Goal: Transaction & Acquisition: Book appointment/travel/reservation

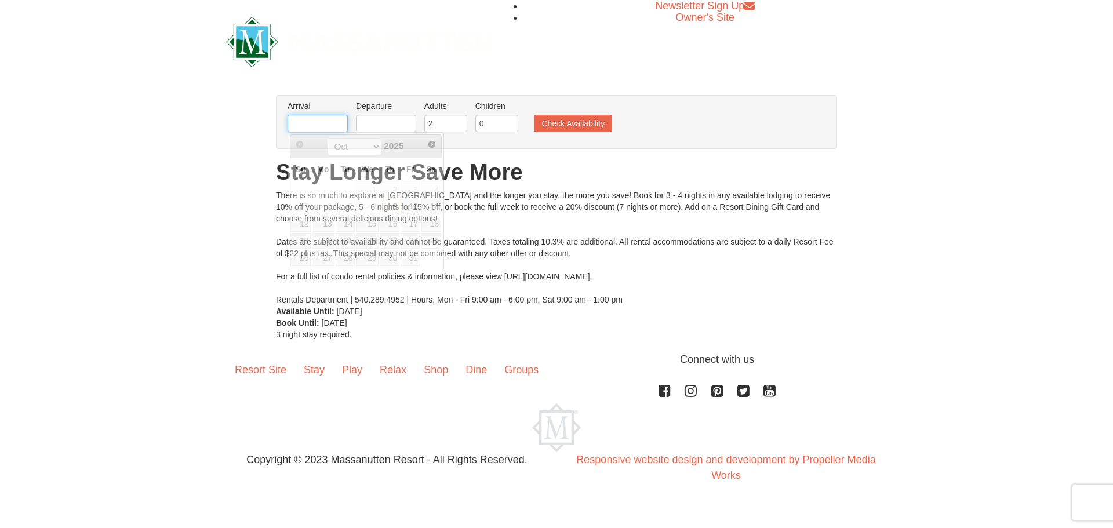
click at [300, 125] on input "text" at bounding box center [317, 123] width 60 height 17
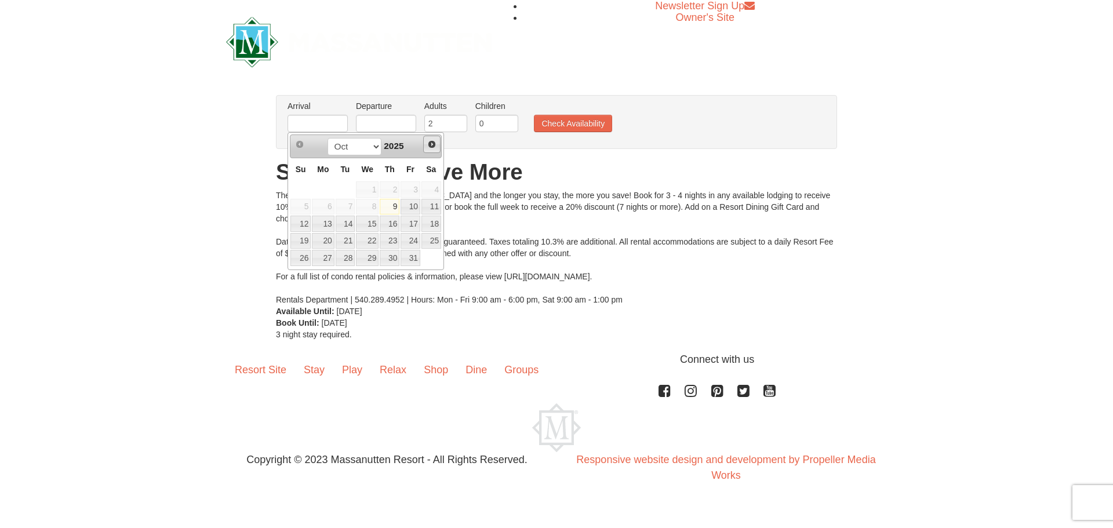
click at [434, 141] on span "Next" at bounding box center [431, 144] width 9 height 9
click at [410, 245] on link "26" at bounding box center [410, 241] width 20 height 16
type input "[DATE]"
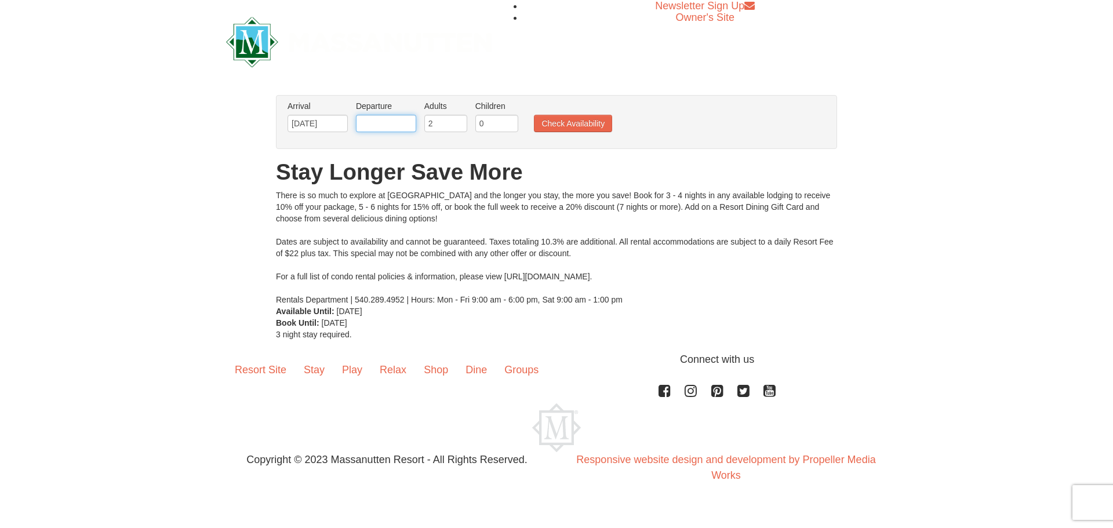
click at [377, 126] on input "text" at bounding box center [386, 123] width 60 height 17
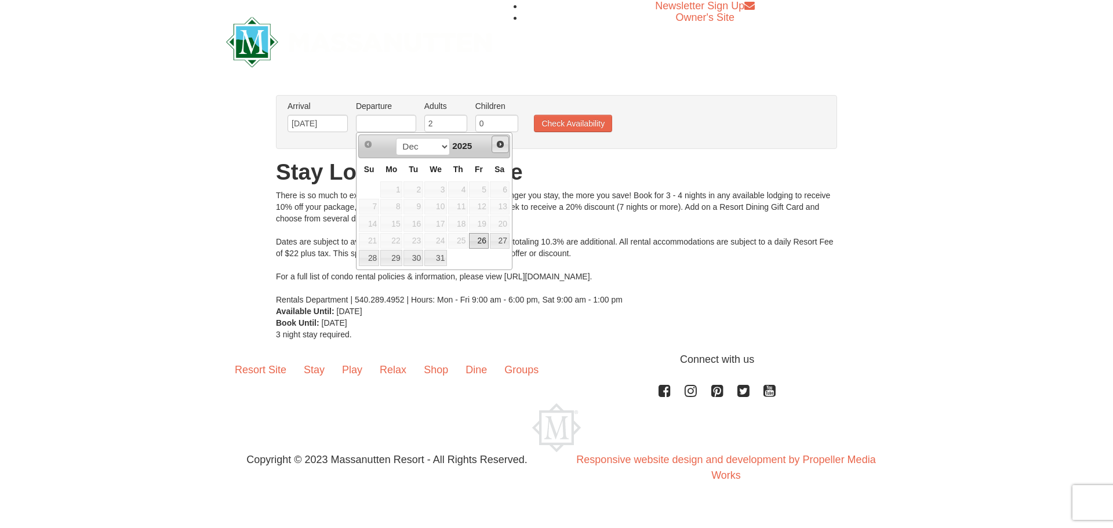
click at [502, 147] on span "Next" at bounding box center [500, 144] width 9 height 9
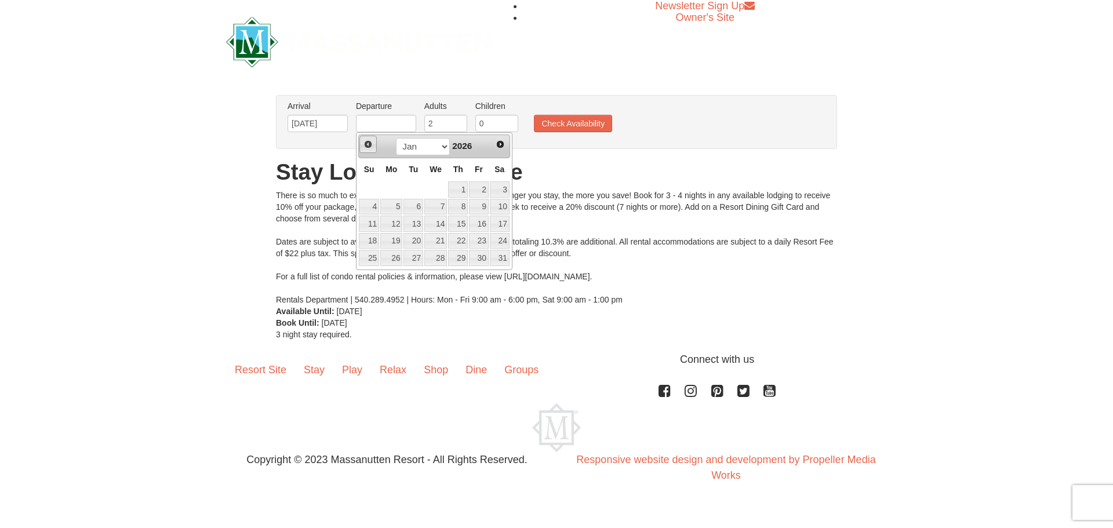
click at [361, 146] on link "Prev" at bounding box center [367, 144] width 17 height 17
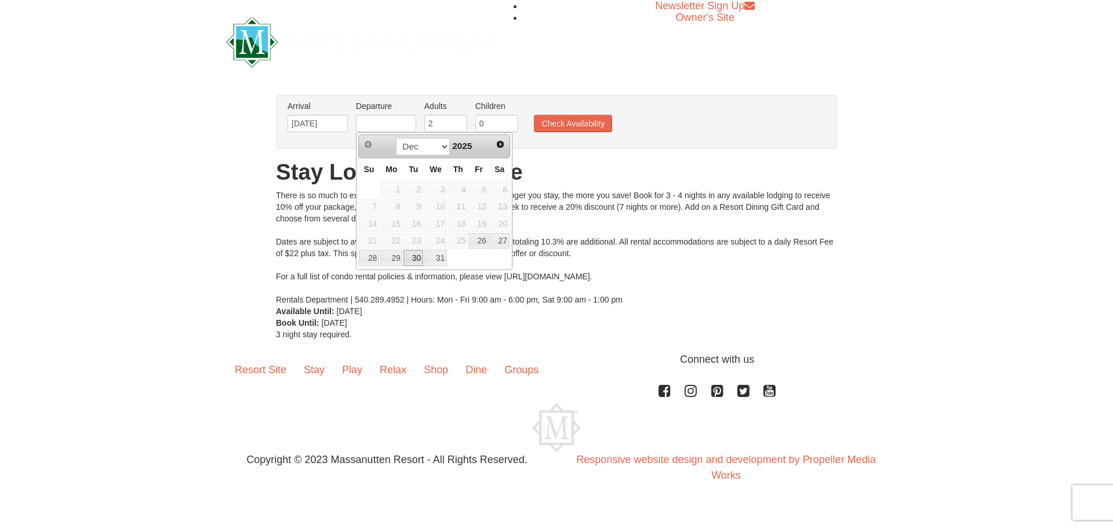
click at [412, 257] on link "30" at bounding box center [413, 258] width 20 height 16
type input "[DATE]"
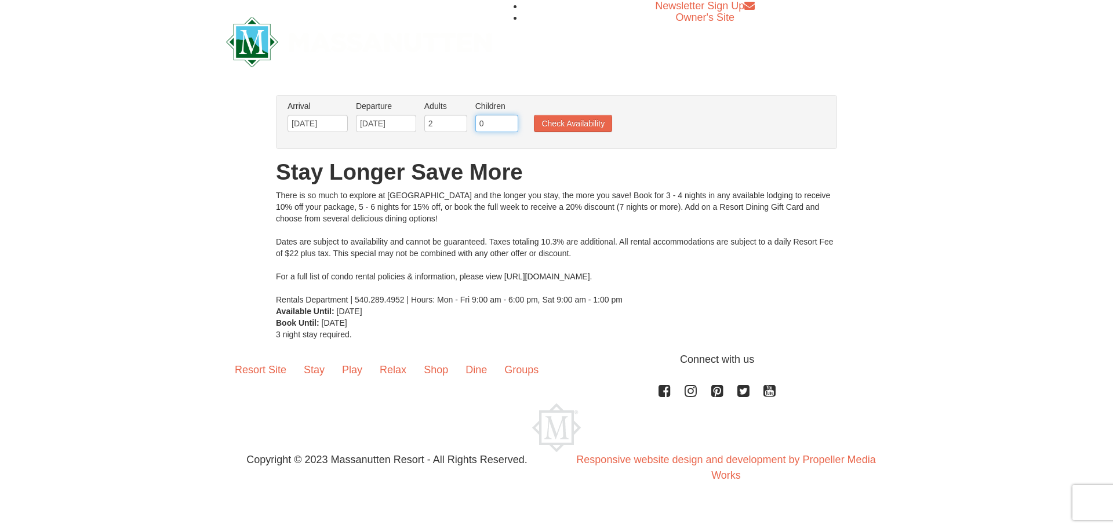
click at [493, 123] on input "0" at bounding box center [496, 123] width 43 height 17
click at [511, 118] on input "1" at bounding box center [496, 123] width 43 height 17
click at [511, 118] on input "2" at bounding box center [496, 123] width 43 height 17
click at [511, 118] on input "3" at bounding box center [496, 123] width 43 height 17
type input "4"
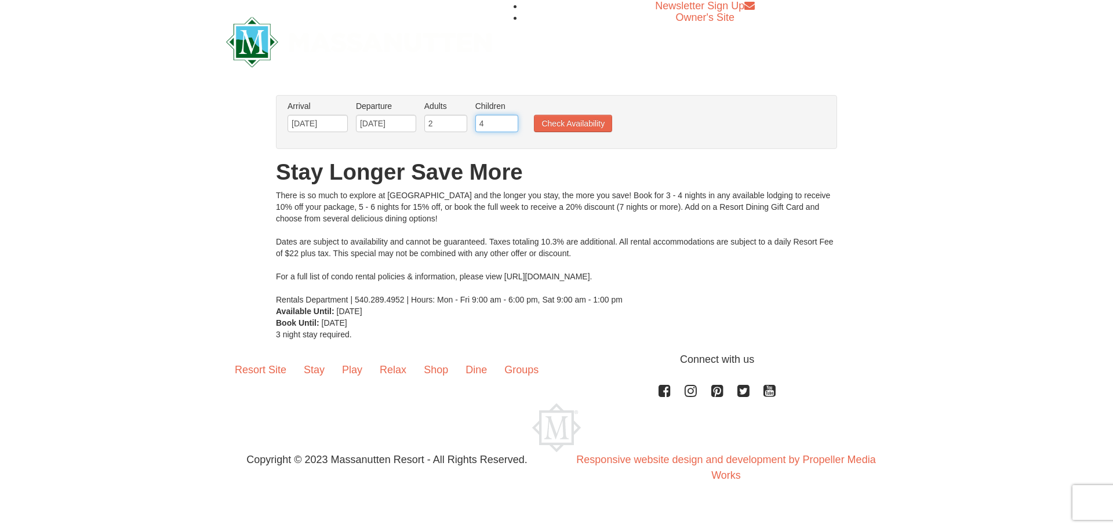
click at [511, 118] on input "4" at bounding box center [496, 123] width 43 height 17
click at [567, 124] on button "Check Availability" at bounding box center [573, 123] width 78 height 17
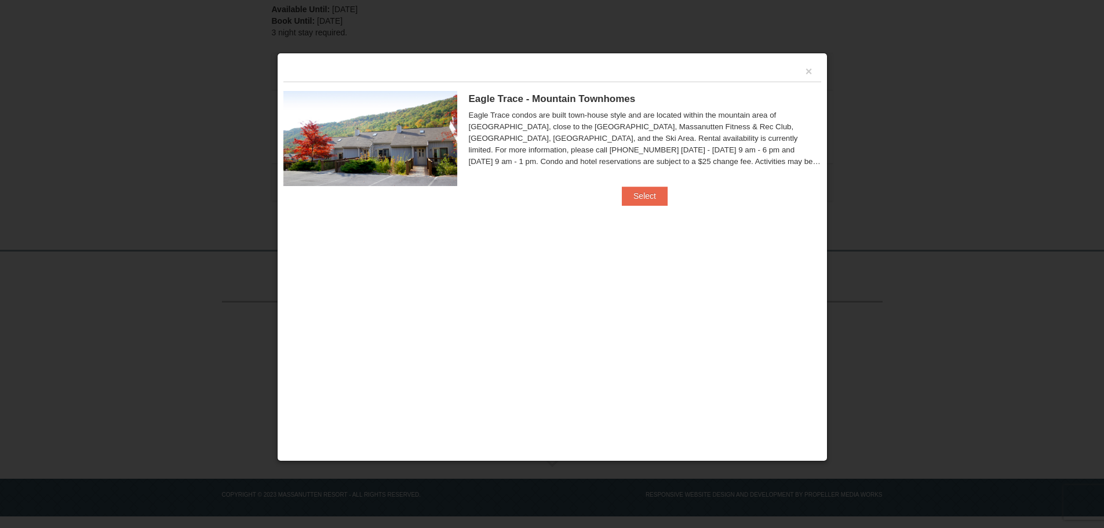
scroll to position [279, 0]
click at [808, 71] on button "×" at bounding box center [809, 71] width 7 height 12
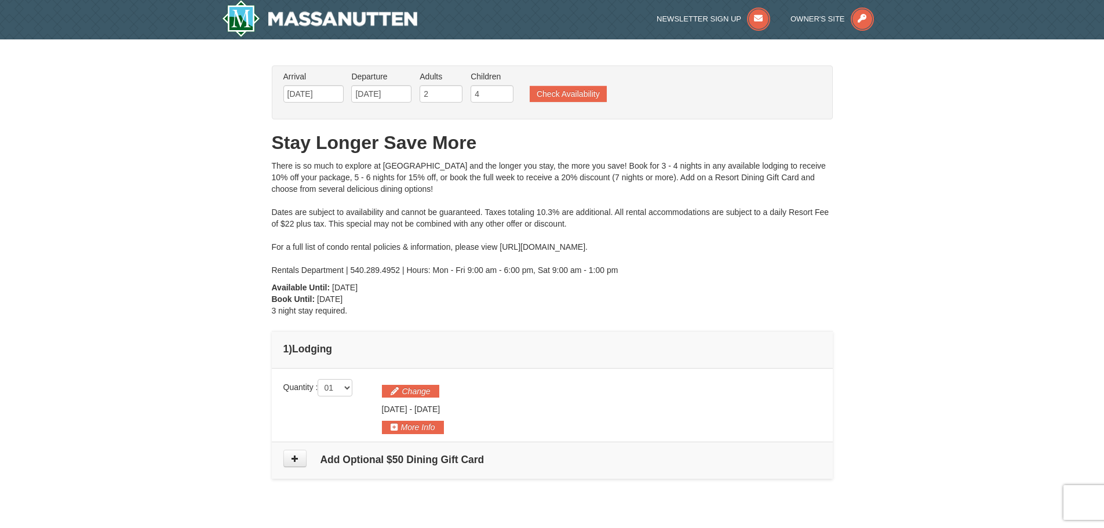
scroll to position [0, 0]
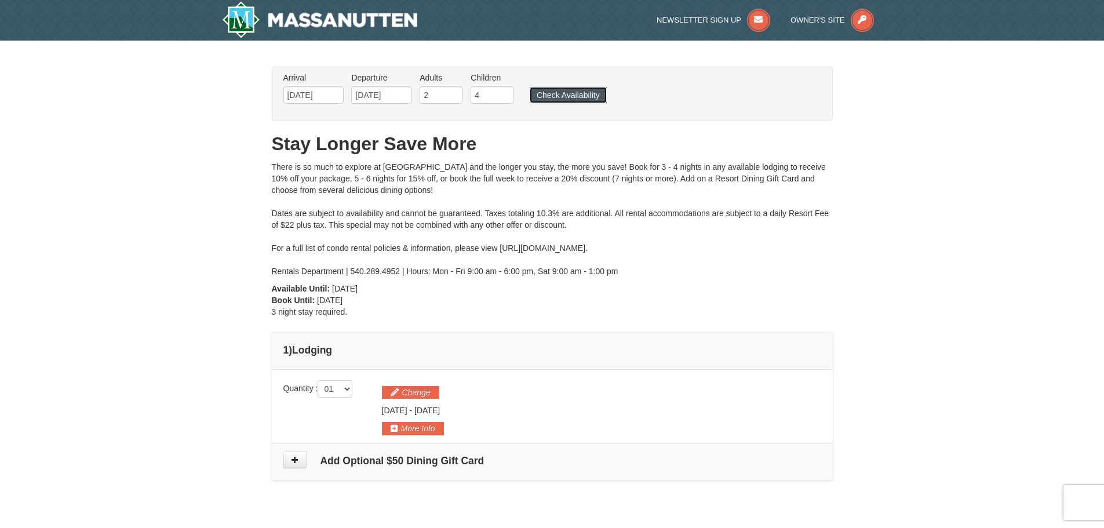
click at [582, 92] on button "Check Availability" at bounding box center [568, 95] width 77 height 16
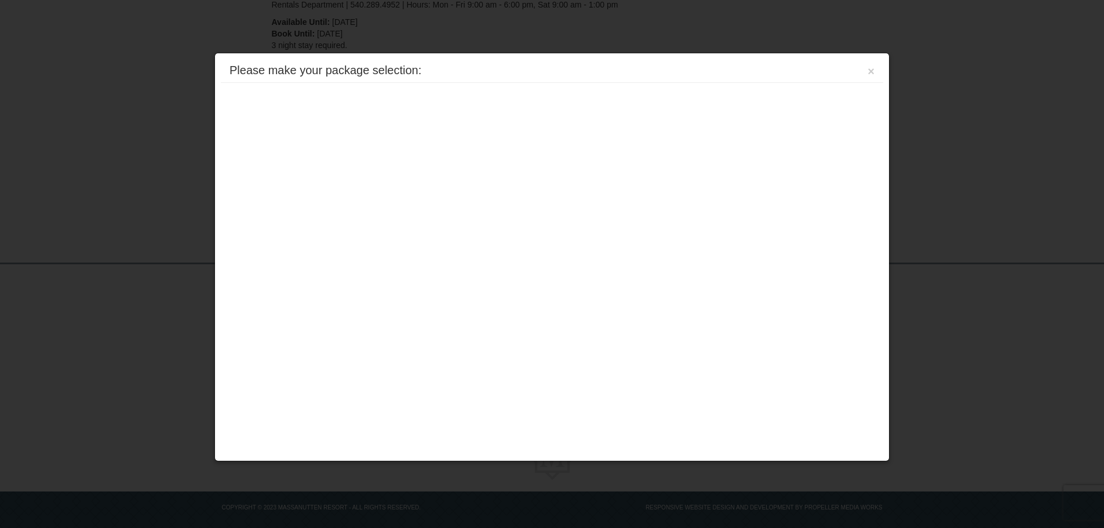
scroll to position [279, 0]
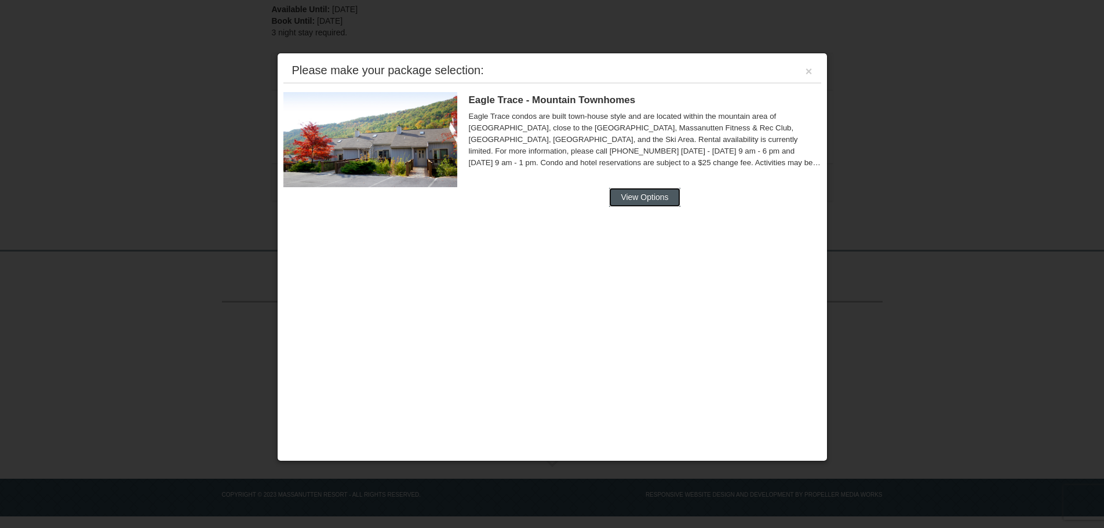
click at [646, 199] on button "View Options" at bounding box center [644, 197] width 71 height 19
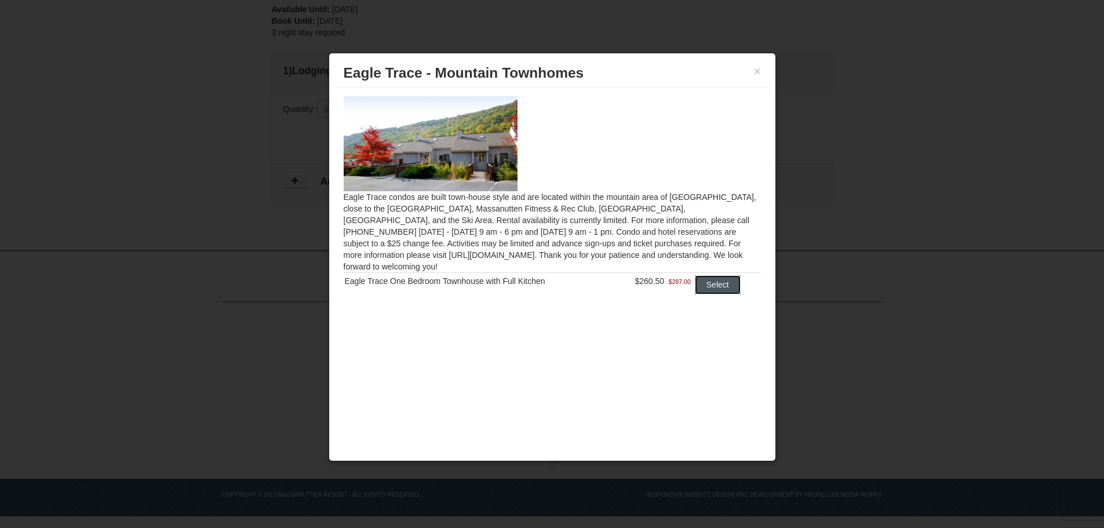
click at [726, 275] on button "Select" at bounding box center [718, 284] width 46 height 19
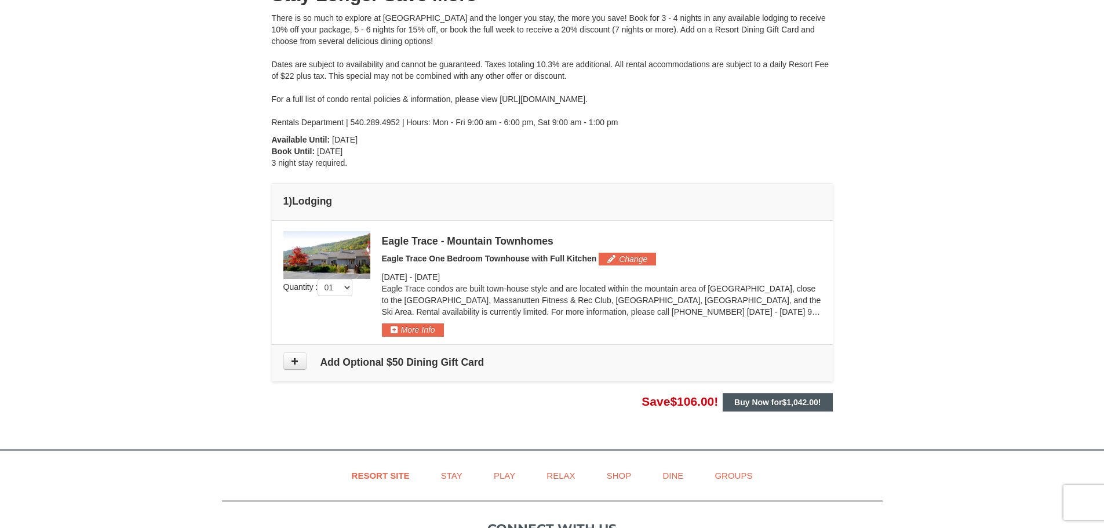
scroll to position [0, 0]
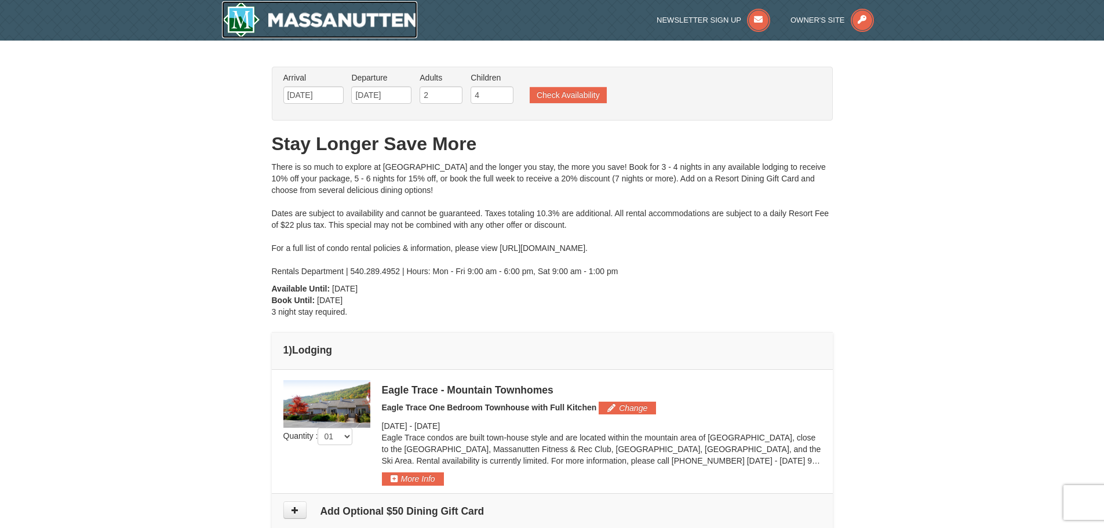
click at [377, 19] on img at bounding box center [320, 19] width 196 height 37
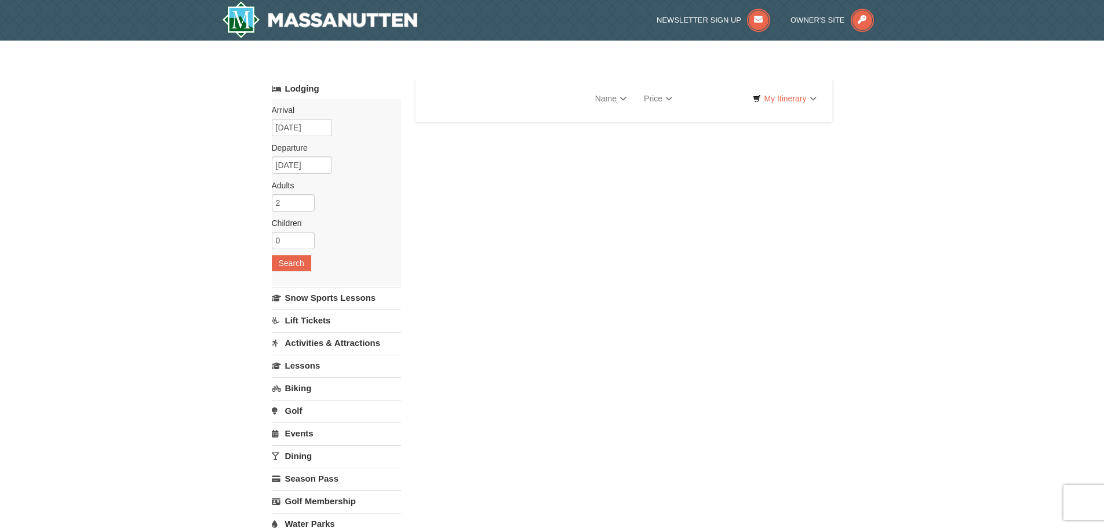
select select "10"
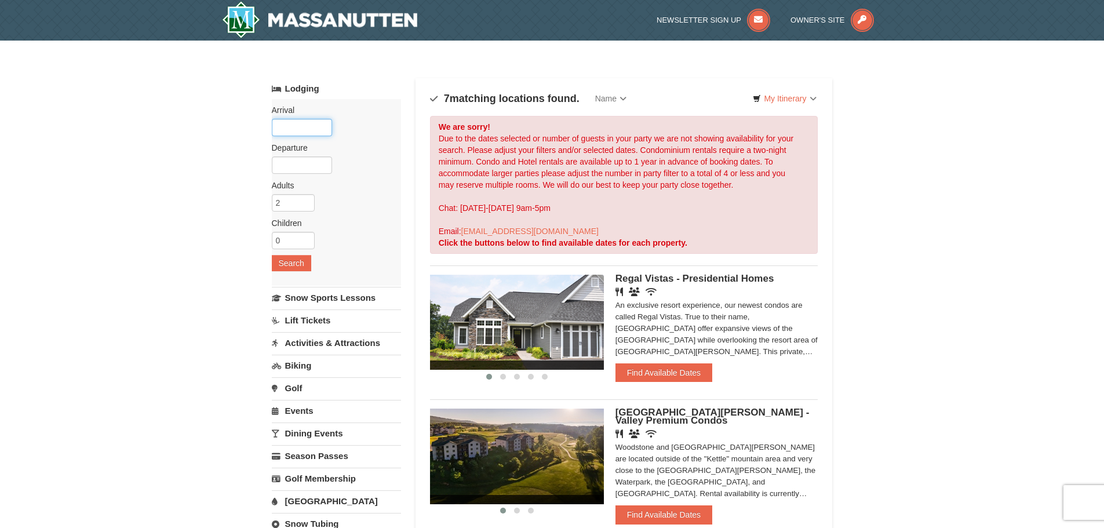
click at [311, 129] on input "text" at bounding box center [302, 127] width 60 height 17
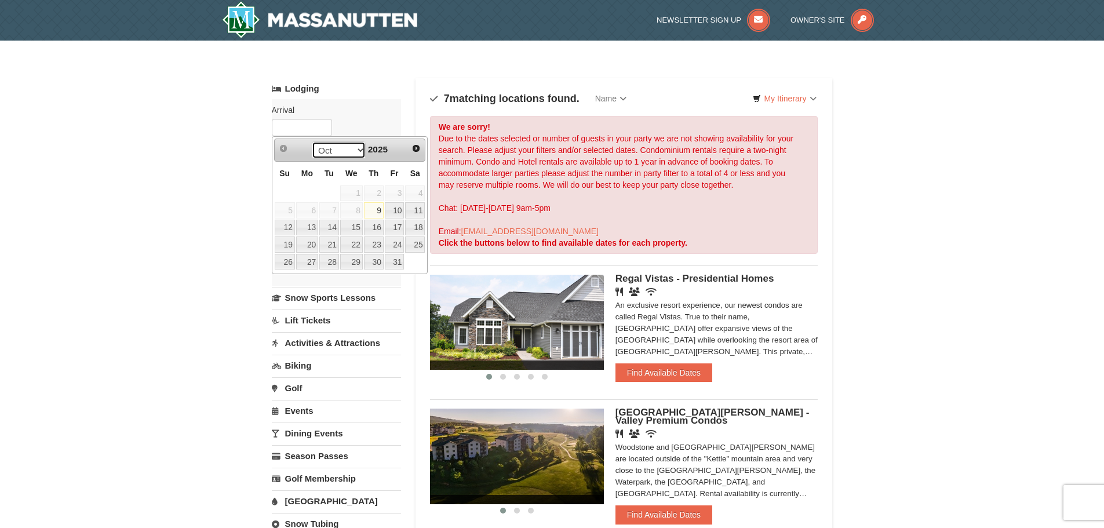
click at [358, 146] on select "Oct Nov Dec" at bounding box center [339, 149] width 54 height 17
click at [392, 245] on link "26" at bounding box center [395, 244] width 20 height 16
type input "[DATE]"
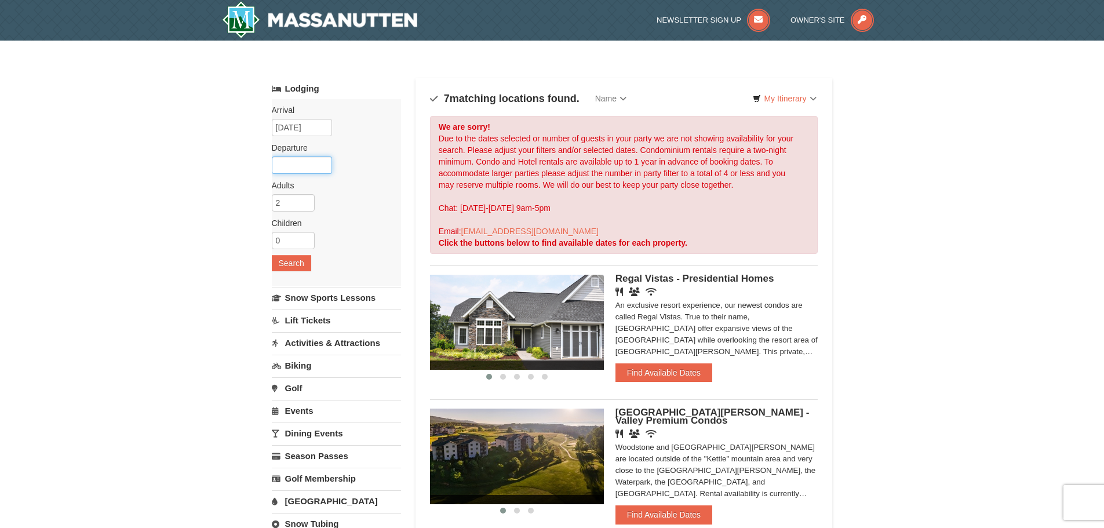
click at [312, 165] on input "text" at bounding box center [302, 164] width 60 height 17
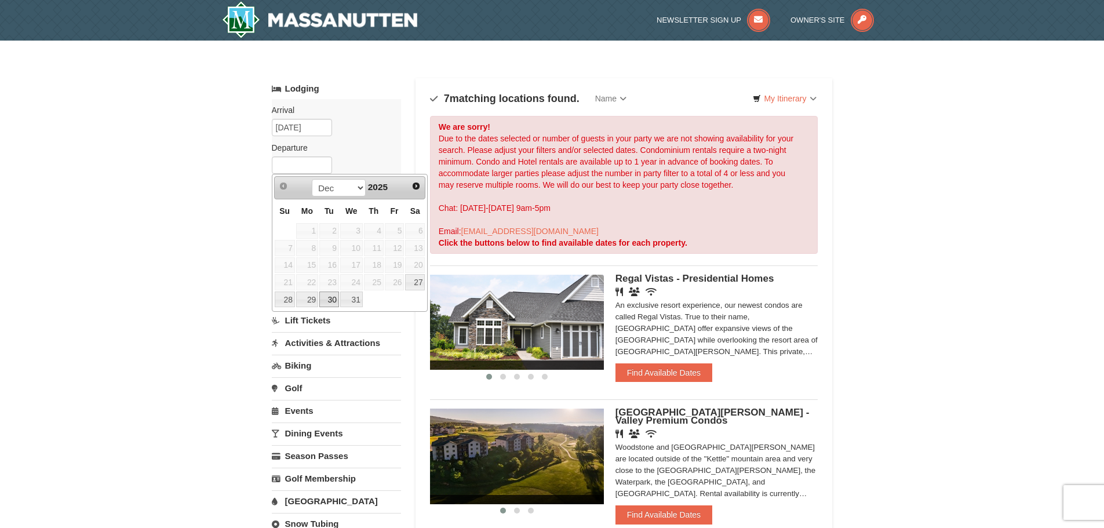
click at [327, 298] on link "30" at bounding box center [329, 300] width 20 height 16
type input "[DATE]"
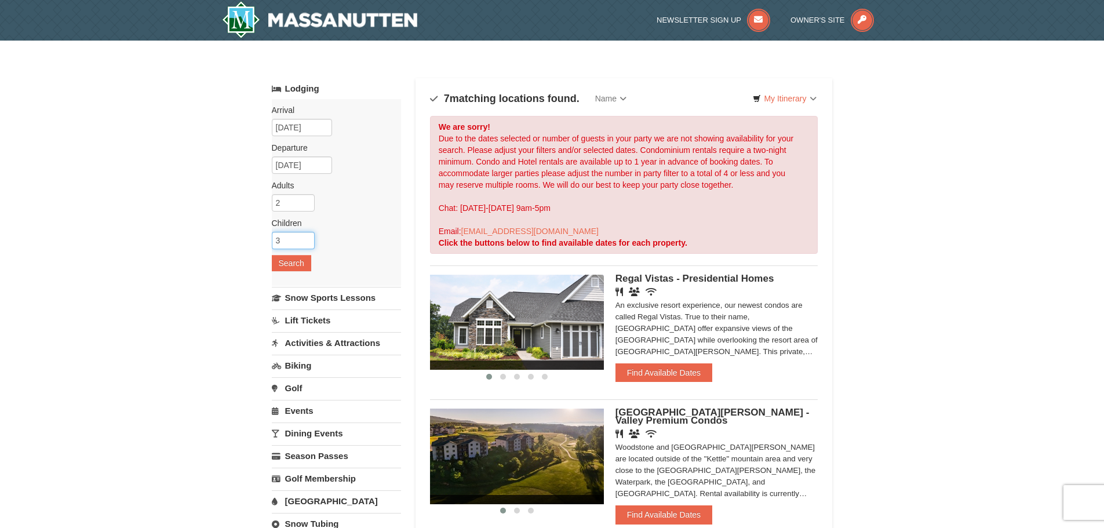
drag, startPoint x: 303, startPoint y: 242, endPoint x: 265, endPoint y: 238, distance: 37.9
click at [272, 238] on input "3" at bounding box center [293, 240] width 43 height 17
type input "4"
click at [306, 236] on input "4" at bounding box center [293, 240] width 43 height 17
click at [297, 265] on button "Search" at bounding box center [291, 263] width 39 height 16
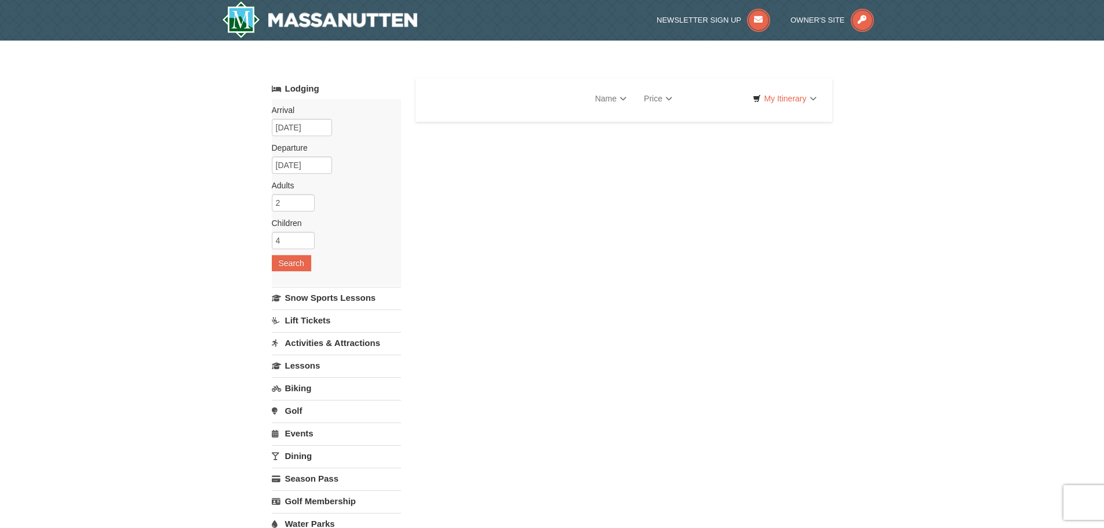
select select "10"
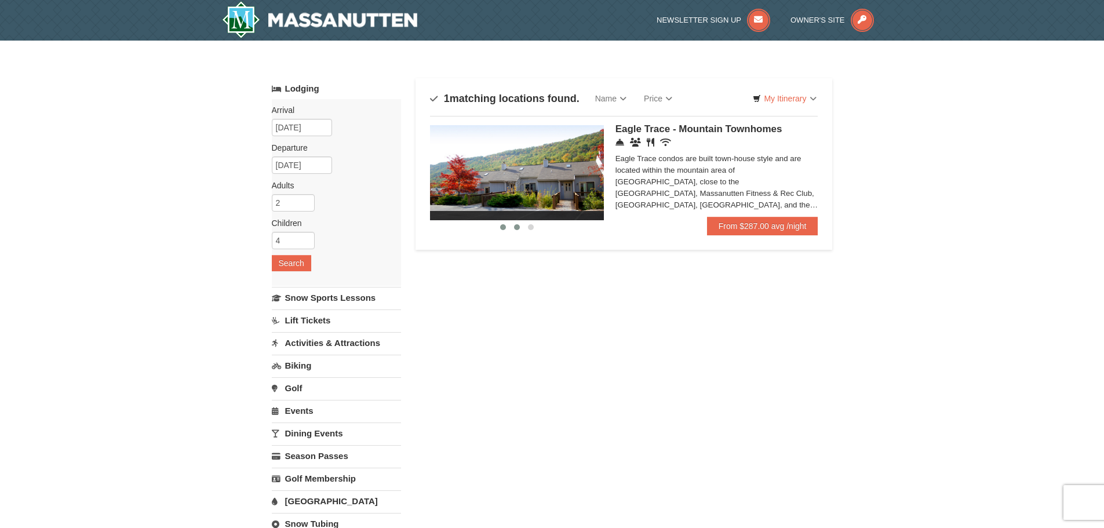
click at [516, 228] on span at bounding box center [517, 227] width 6 height 6
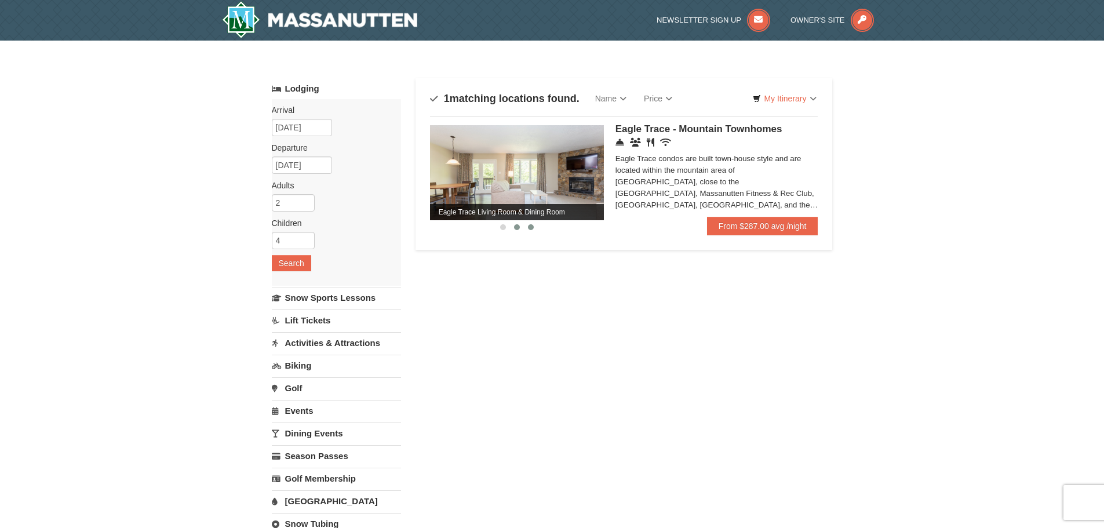
click at [531, 227] on span at bounding box center [531, 227] width 6 height 6
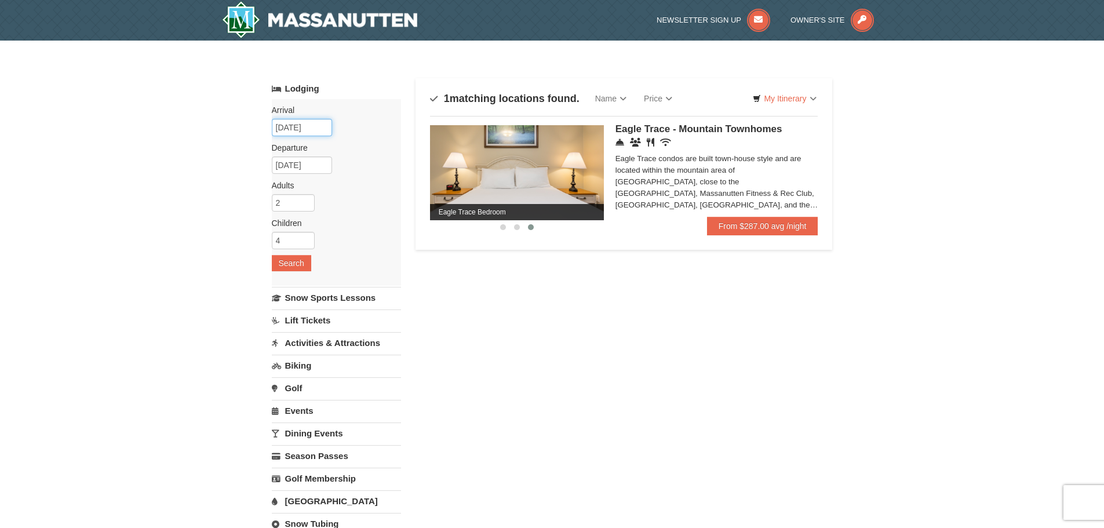
click at [321, 129] on input "[DATE]" at bounding box center [302, 127] width 60 height 17
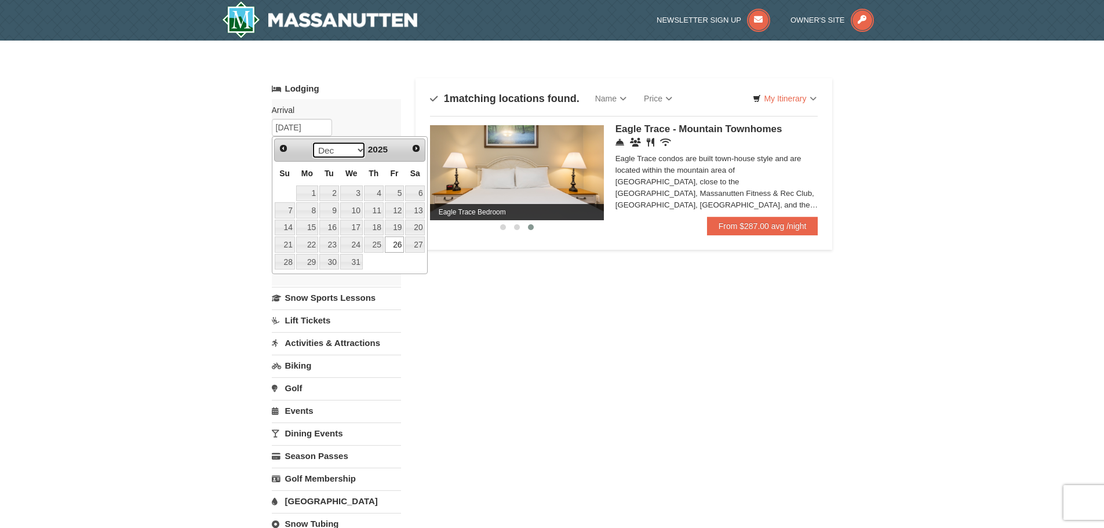
click at [358, 148] on select "Oct Nov Dec" at bounding box center [339, 149] width 54 height 17
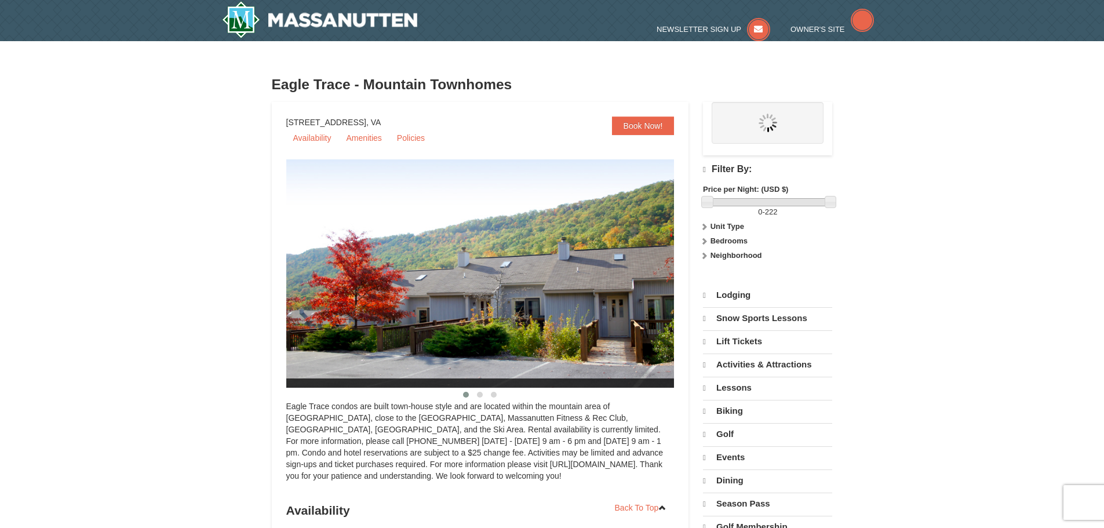
select select "10"
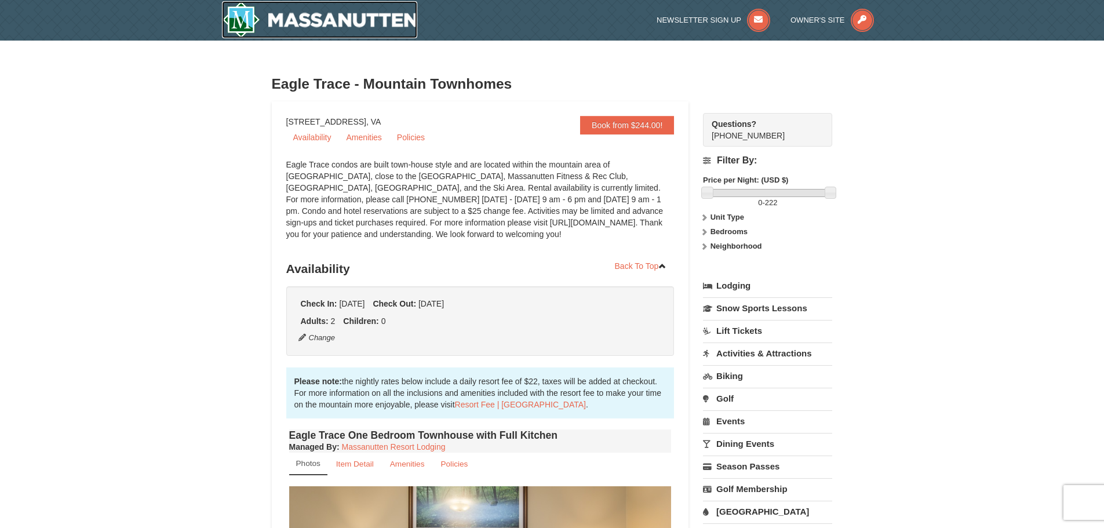
click at [276, 13] on img at bounding box center [320, 19] width 196 height 37
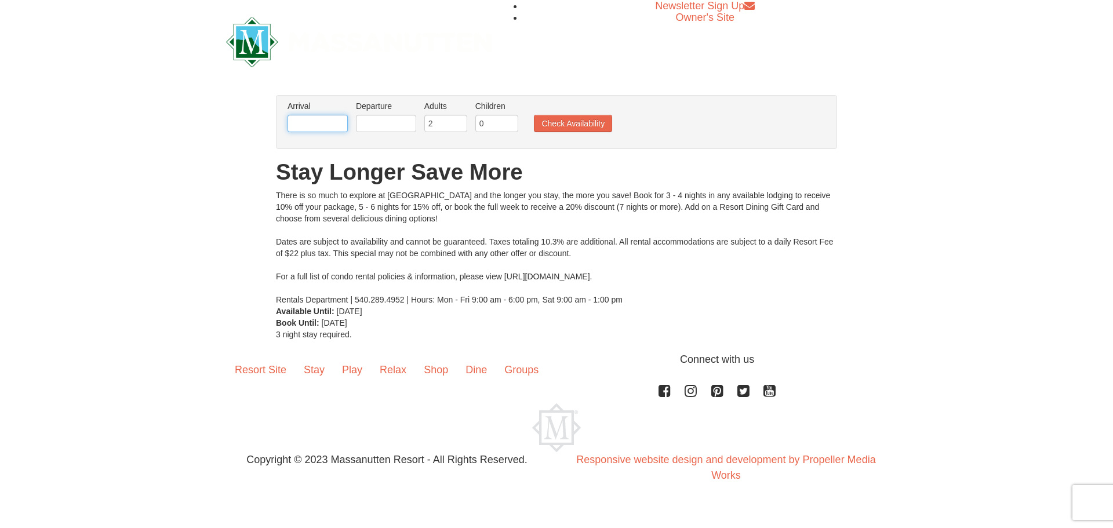
click at [345, 124] on input "text" at bounding box center [317, 123] width 60 height 17
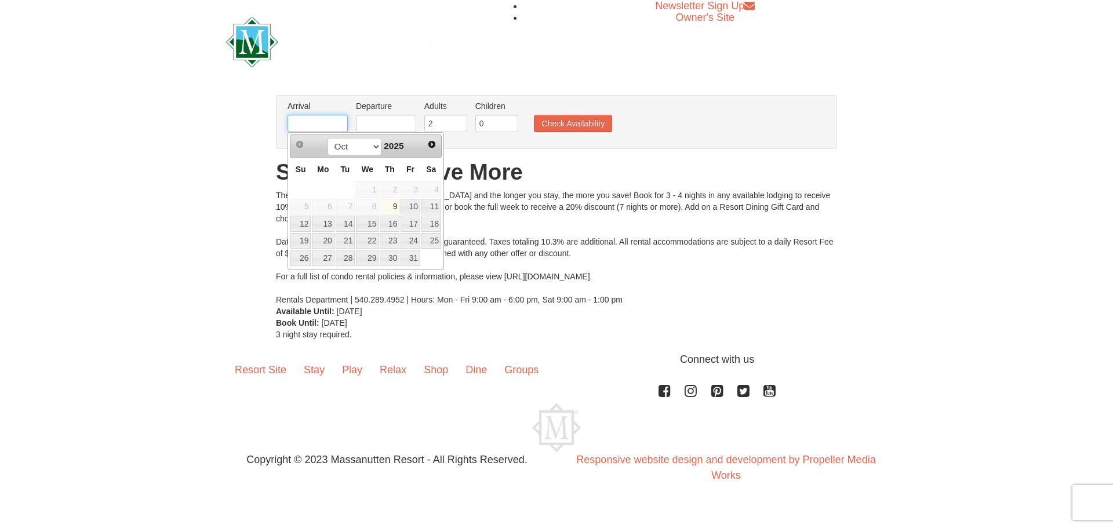
type input "[DATE]"
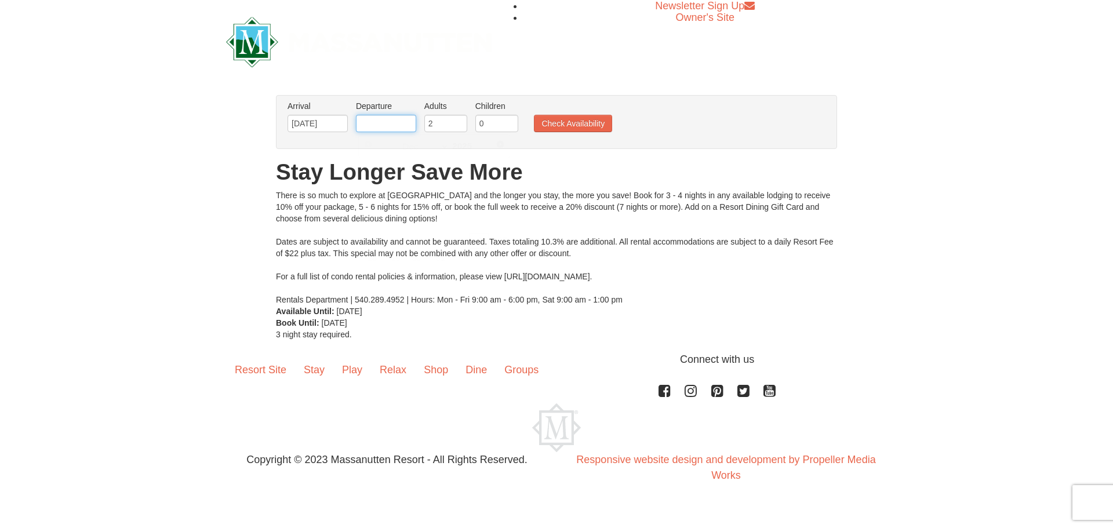
click at [378, 124] on input "text" at bounding box center [386, 123] width 60 height 17
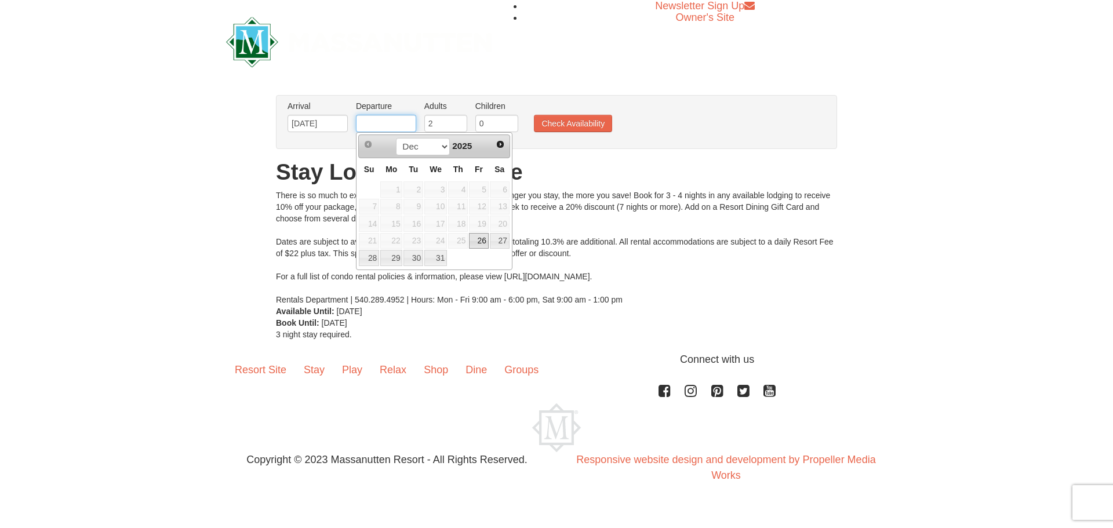
type input "[DATE]"
click at [499, 123] on input "0" at bounding box center [496, 123] width 43 height 17
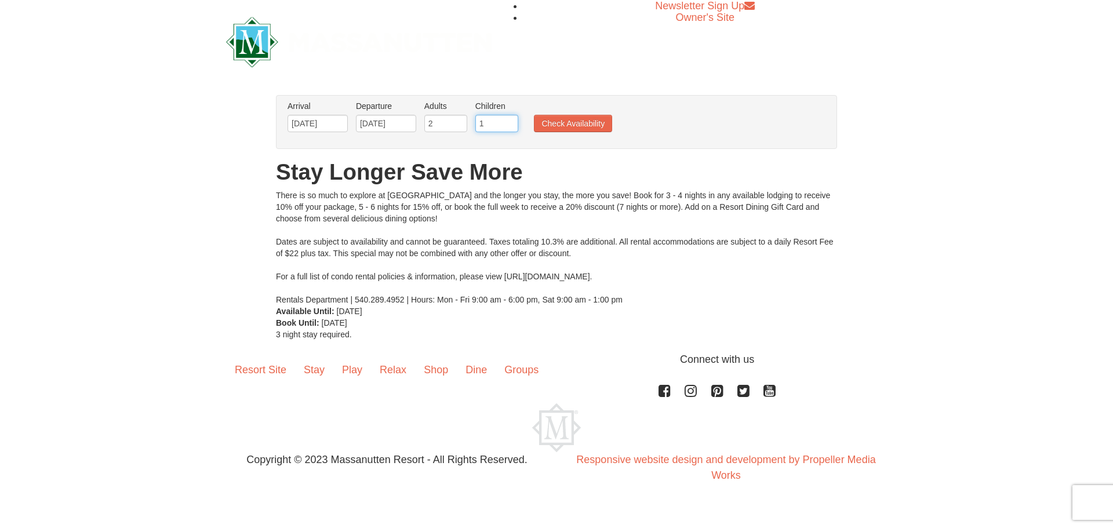
click at [508, 119] on input "1" at bounding box center [496, 123] width 43 height 17
click at [508, 119] on input "2" at bounding box center [496, 123] width 43 height 17
click at [508, 119] on input "3" at bounding box center [496, 123] width 43 height 17
type input "4"
click at [508, 119] on input "4" at bounding box center [496, 123] width 43 height 17
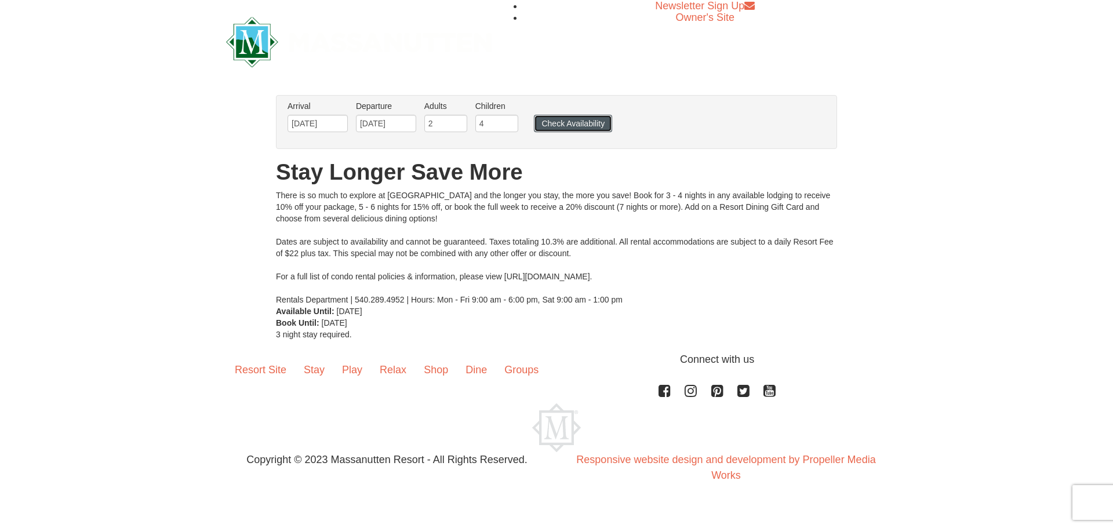
click at [554, 121] on button "Check Availability" at bounding box center [573, 123] width 78 height 17
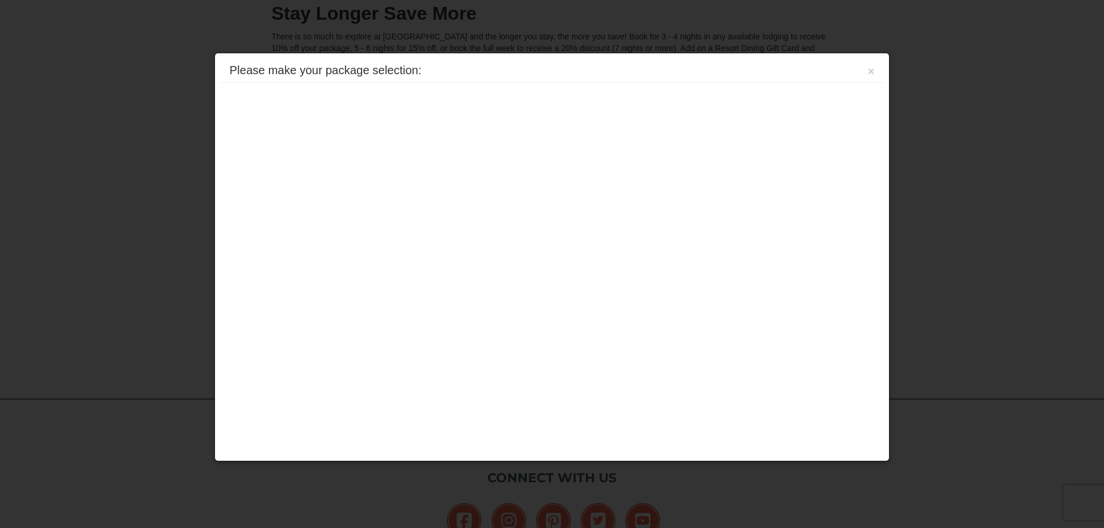
scroll to position [279, 0]
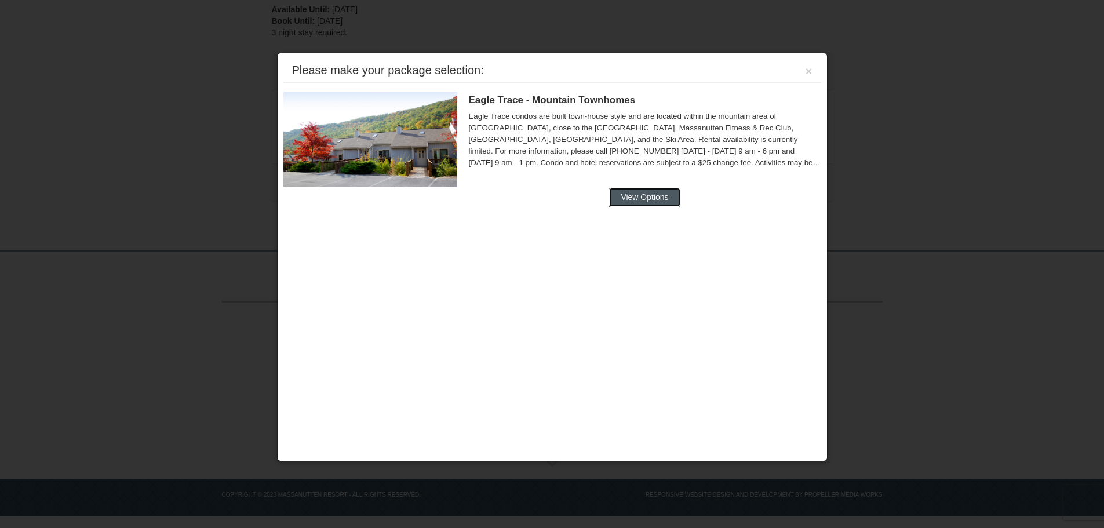
click at [628, 199] on button "View Options" at bounding box center [644, 197] width 71 height 19
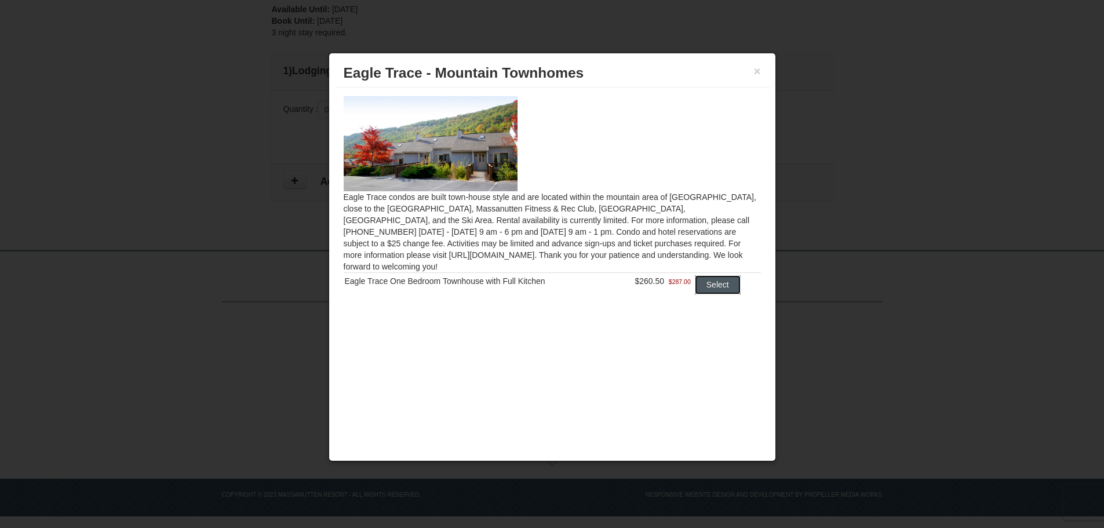
click at [723, 275] on button "Select" at bounding box center [718, 284] width 46 height 19
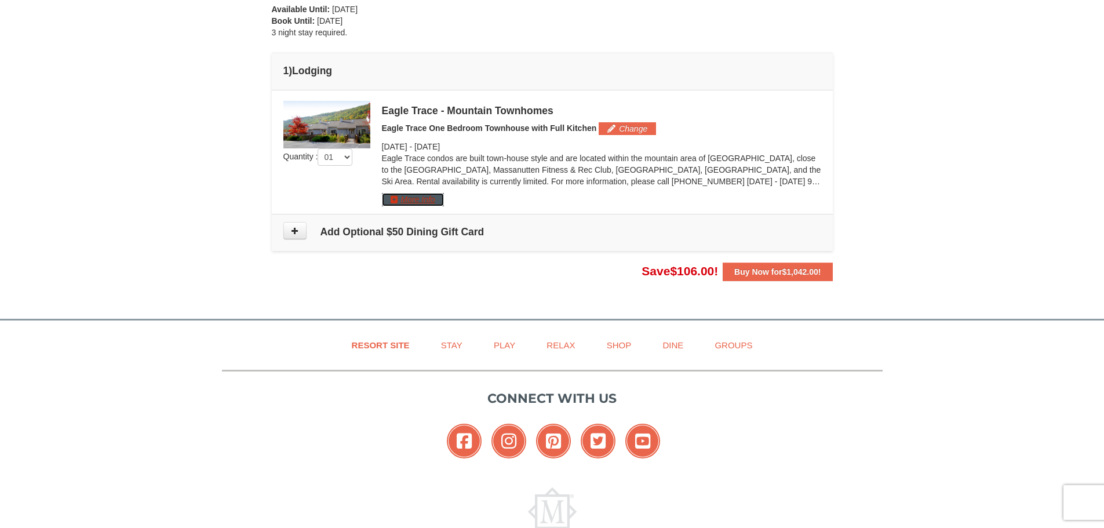
click at [409, 201] on button "More Info" at bounding box center [413, 199] width 62 height 13
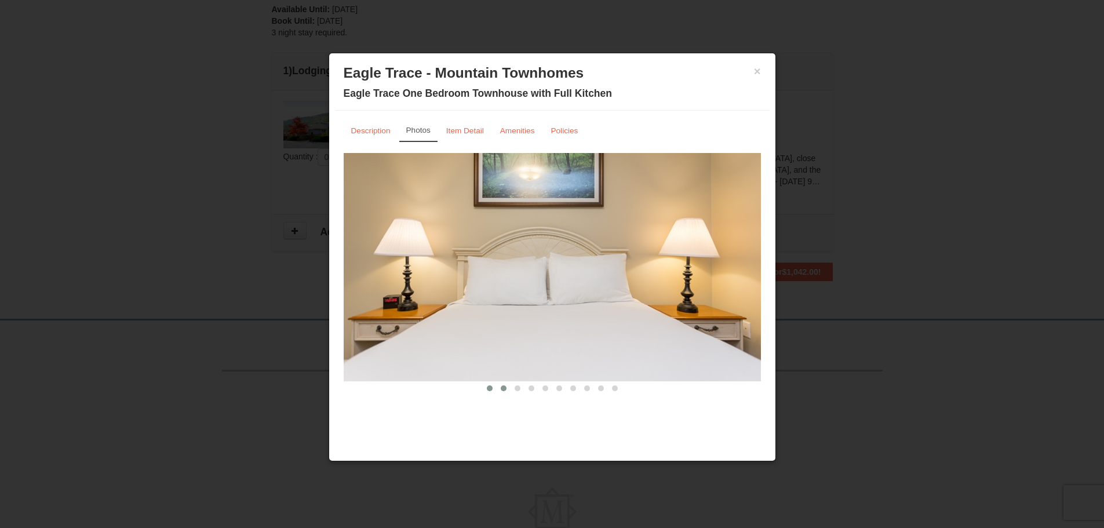
click at [504, 391] on button at bounding box center [504, 389] width 14 height 12
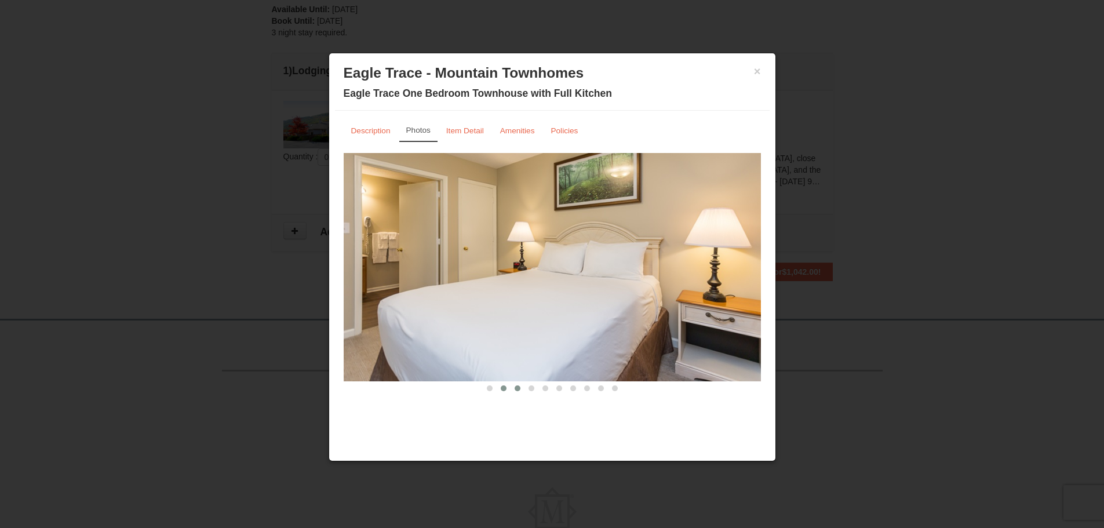
click at [515, 391] on span at bounding box center [518, 388] width 6 height 6
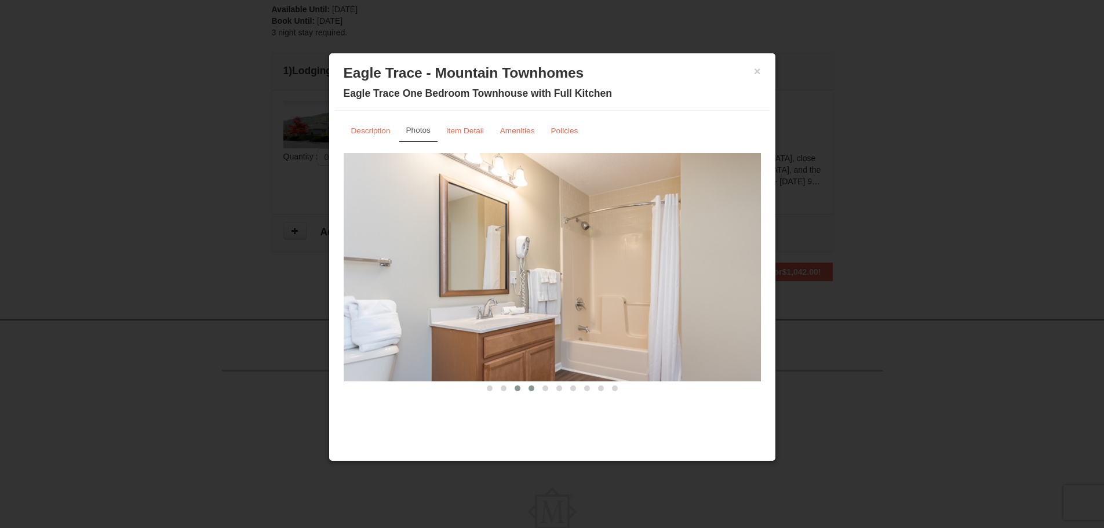
click at [531, 391] on span at bounding box center [532, 388] width 6 height 6
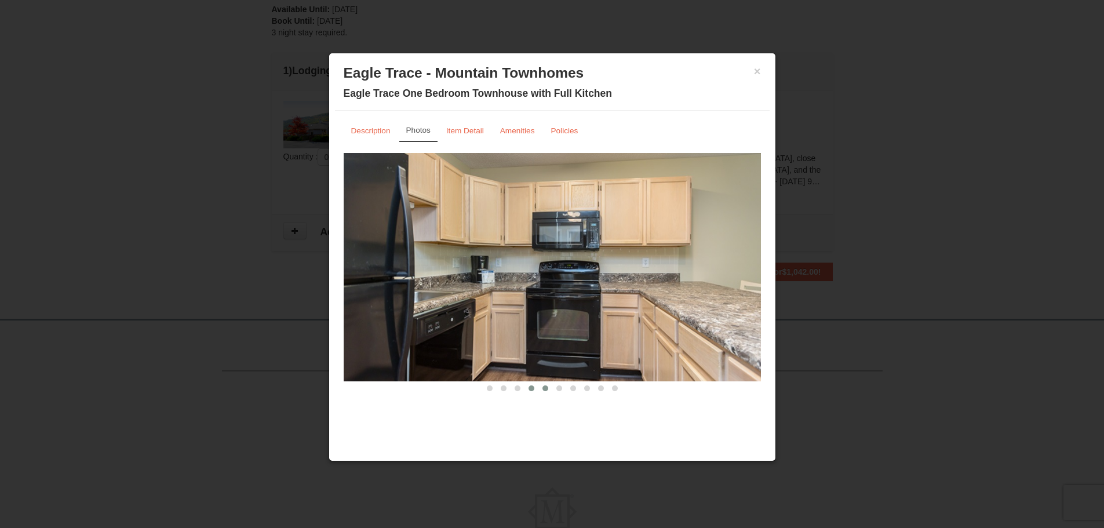
click at [543, 389] on span at bounding box center [545, 388] width 6 height 6
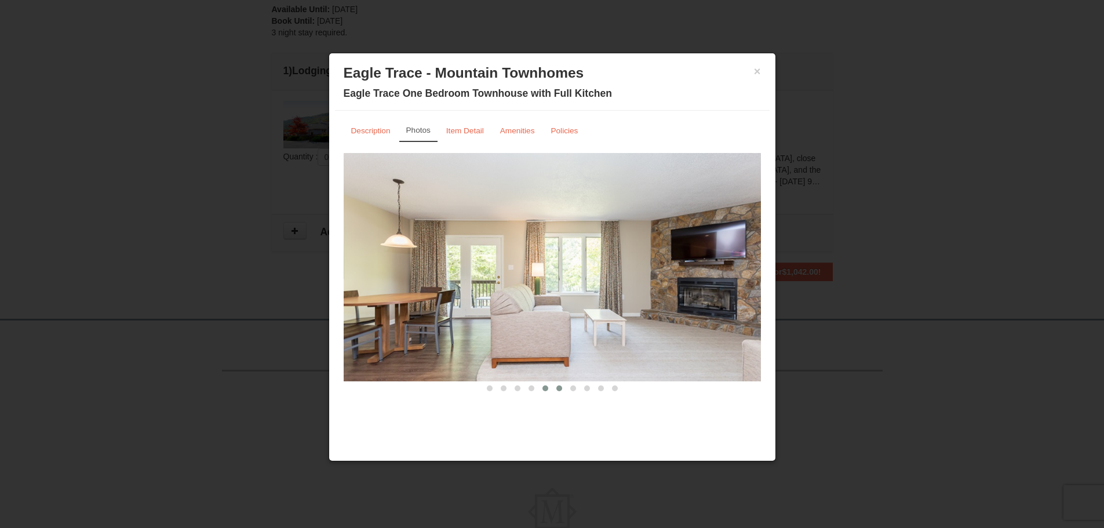
click at [558, 388] on span at bounding box center [559, 388] width 6 height 6
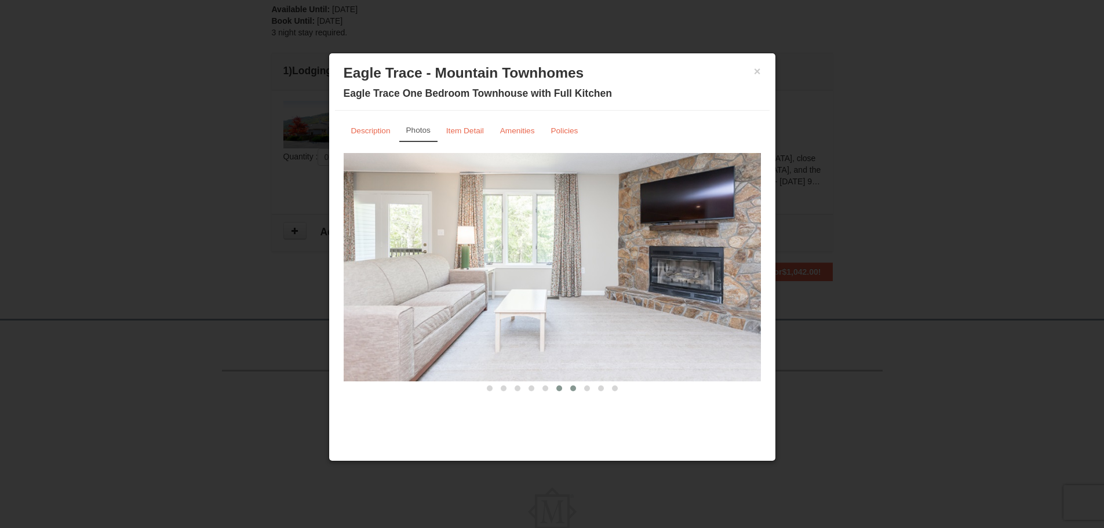
click at [573, 388] on span at bounding box center [573, 388] width 6 height 6
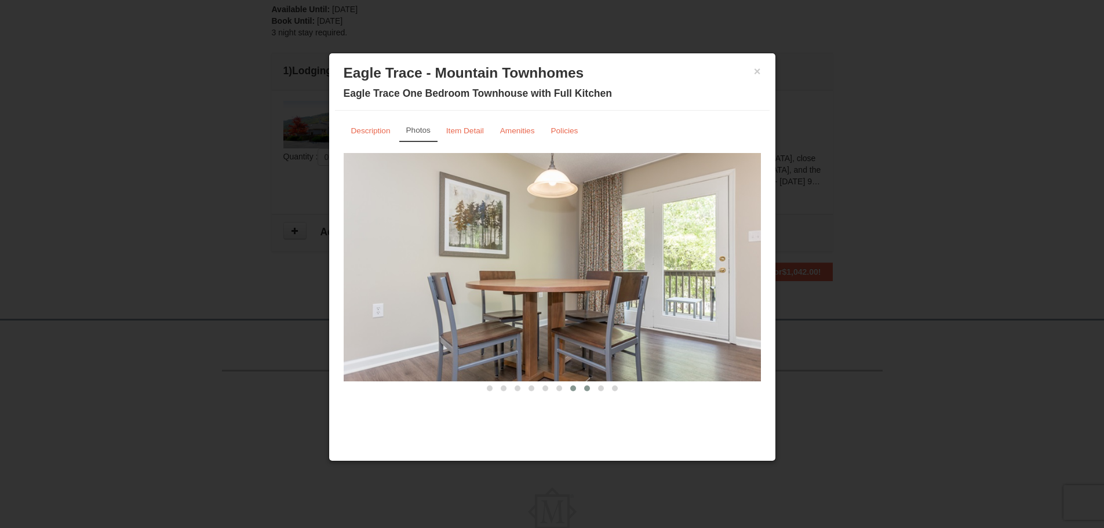
click at [586, 389] on span at bounding box center [587, 388] width 6 height 6
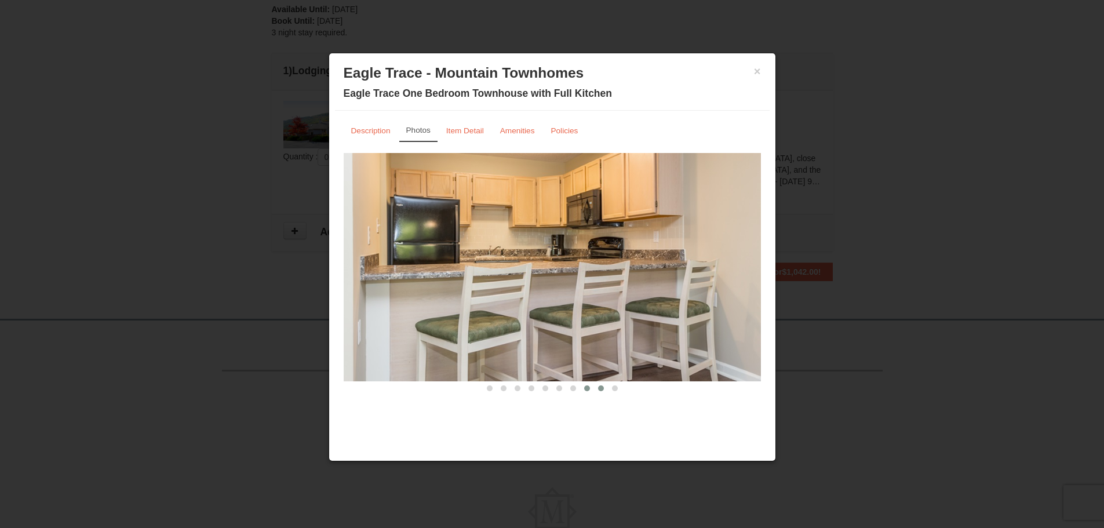
click at [600, 389] on span at bounding box center [601, 388] width 6 height 6
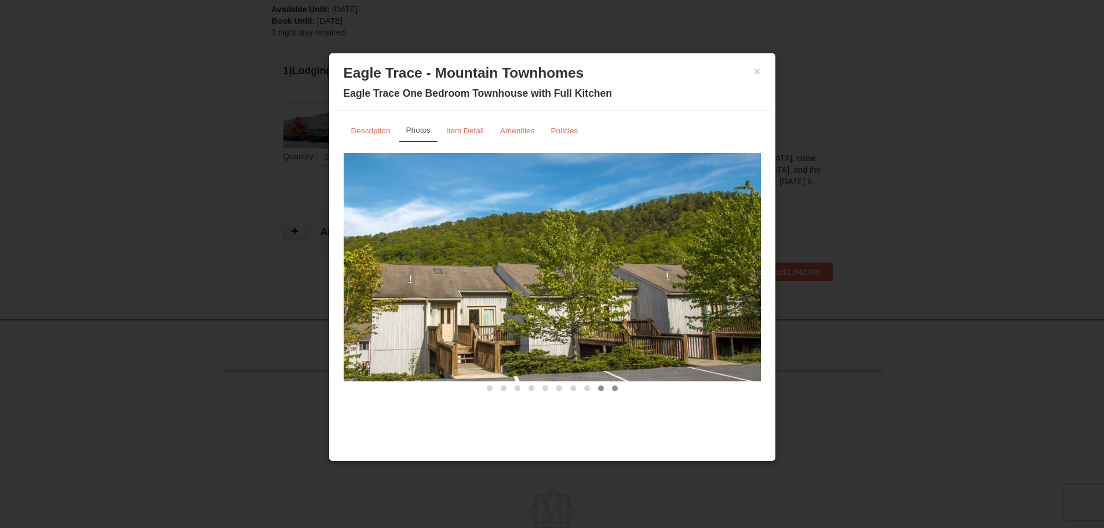
click at [614, 389] on span at bounding box center [615, 388] width 6 height 6
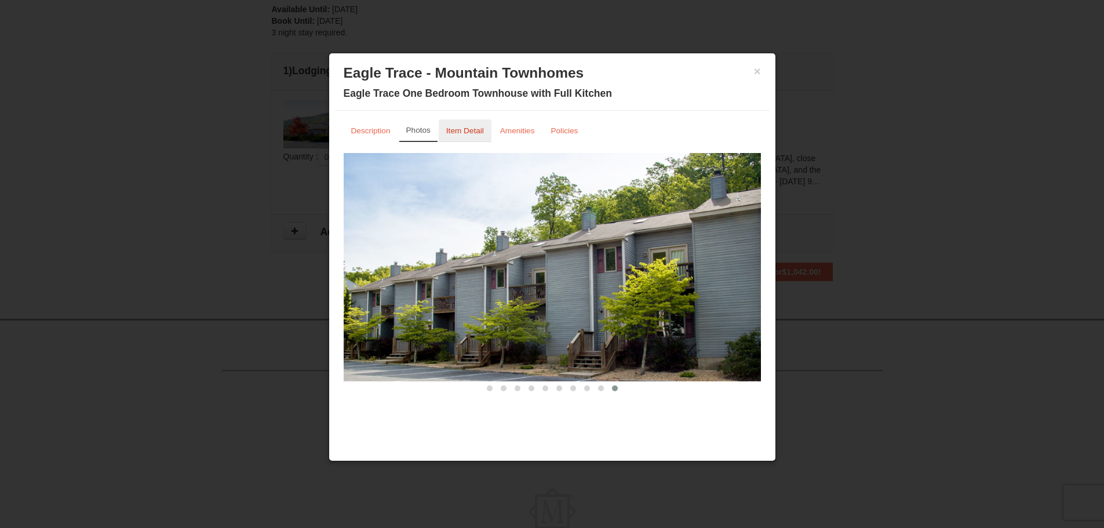
click at [485, 134] on link "Item Detail" at bounding box center [465, 130] width 53 height 23
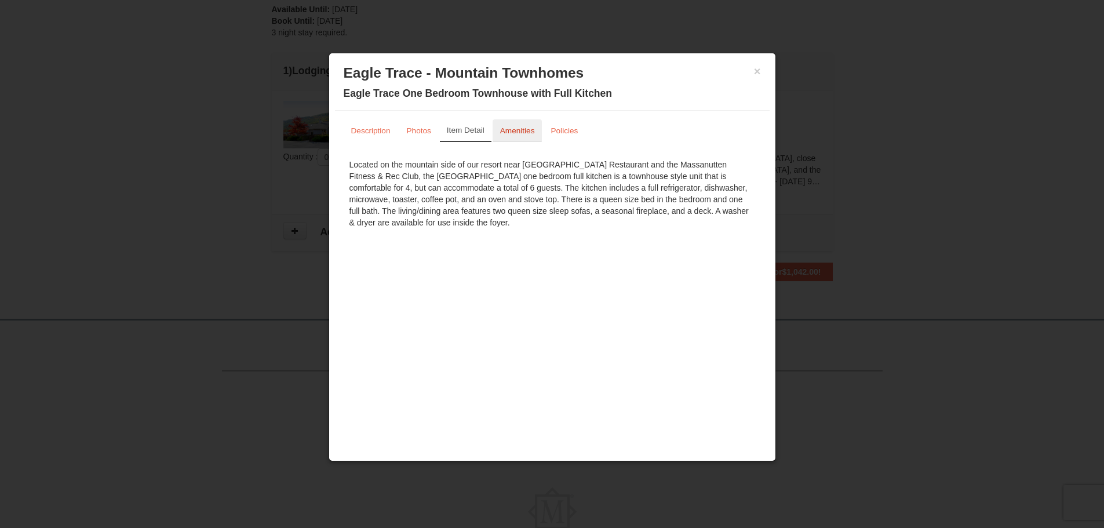
click at [517, 133] on small "Amenities" at bounding box center [517, 130] width 35 height 9
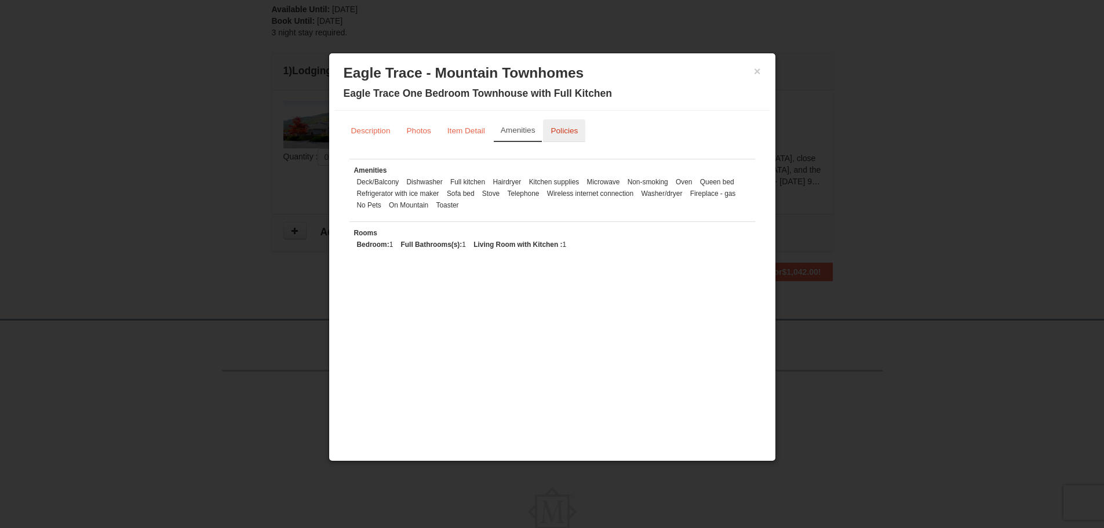
click at [570, 133] on small "Policies" at bounding box center [564, 130] width 27 height 9
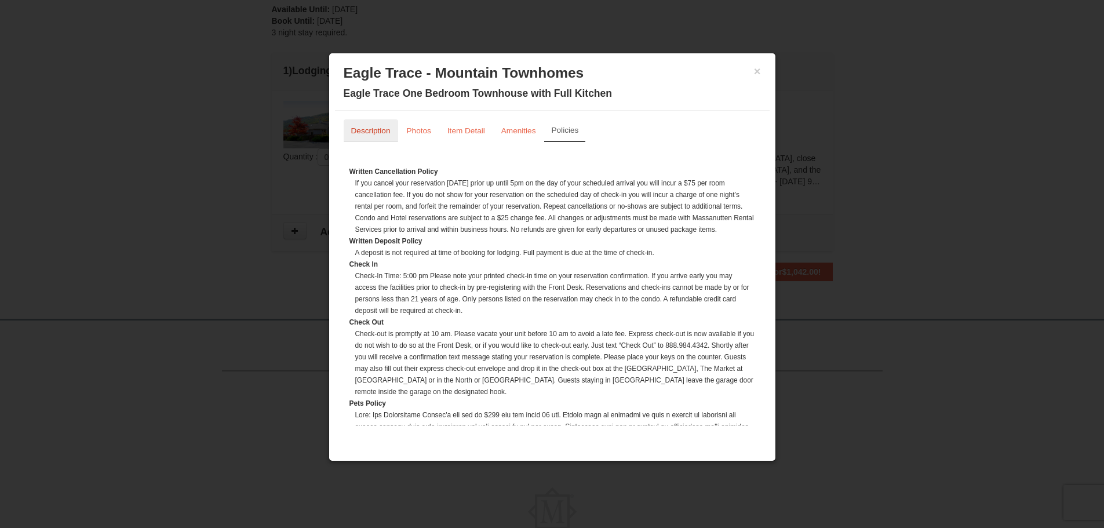
click at [374, 133] on small "Description" at bounding box center [370, 130] width 39 height 9
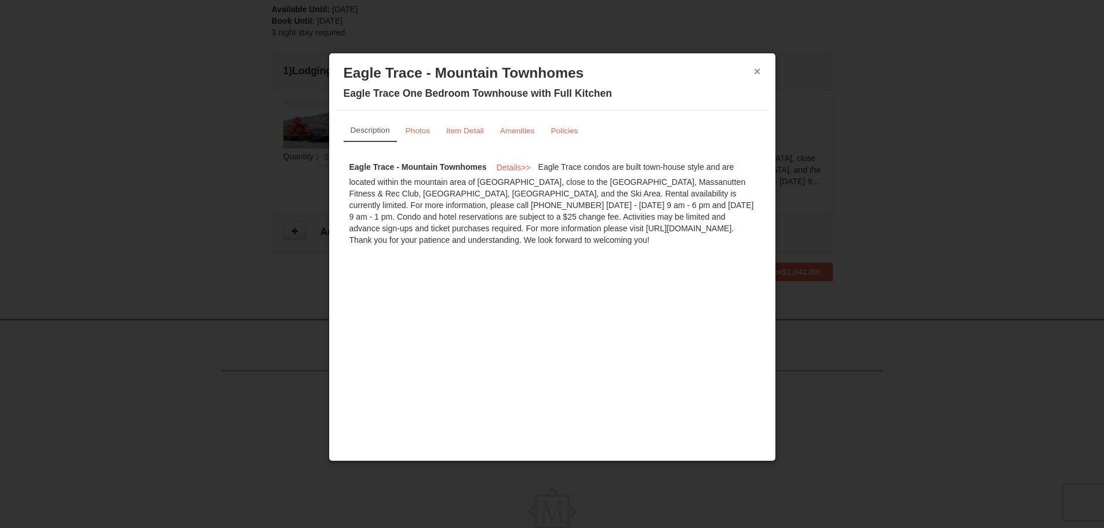
click at [756, 72] on button "×" at bounding box center [757, 71] width 7 height 12
